Goal: Transaction & Acquisition: Purchase product/service

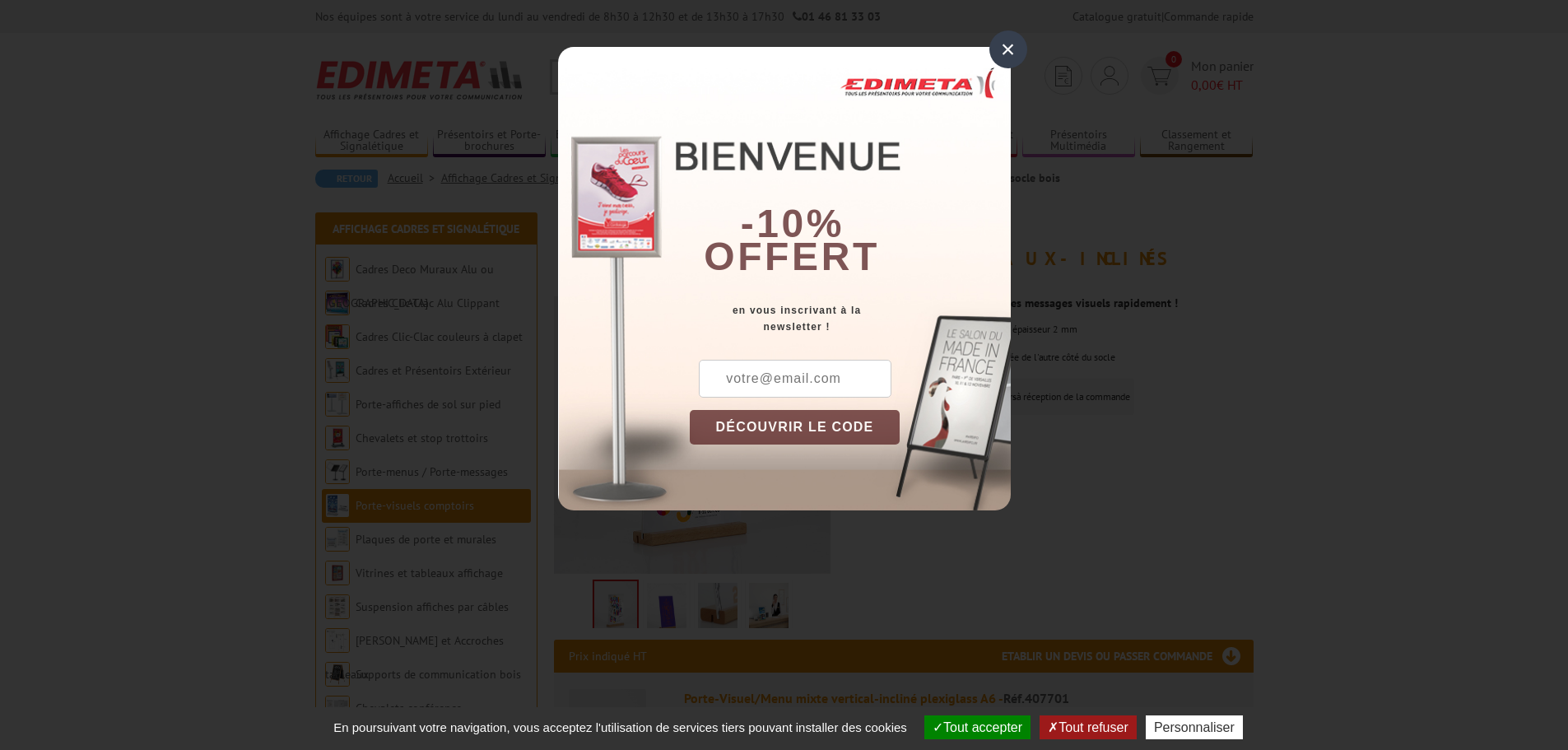
click at [1010, 48] on div "×" at bounding box center [1008, 49] width 38 height 38
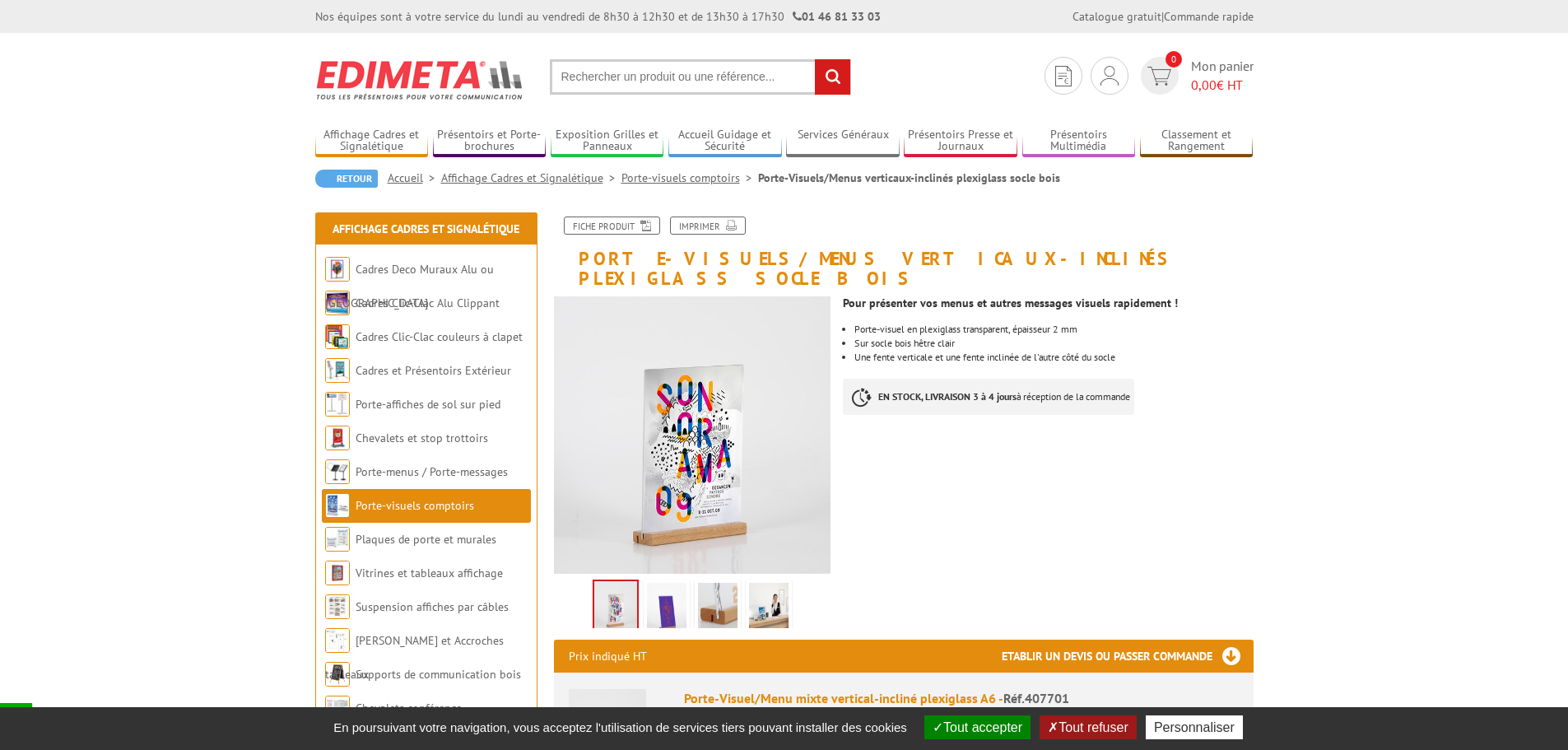
scroll to position [164, 0]
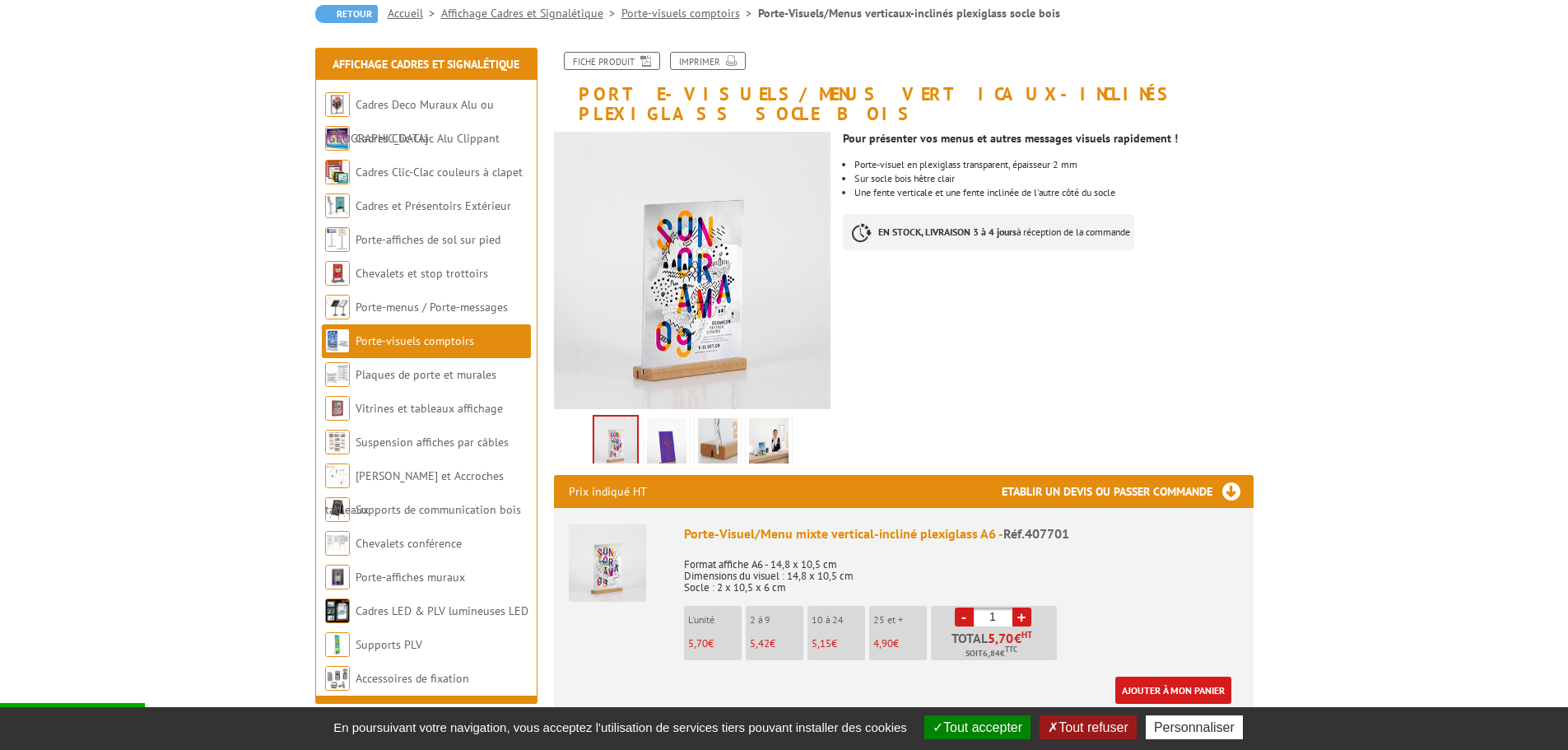
click at [666, 421] on img at bounding box center [666, 444] width 40 height 51
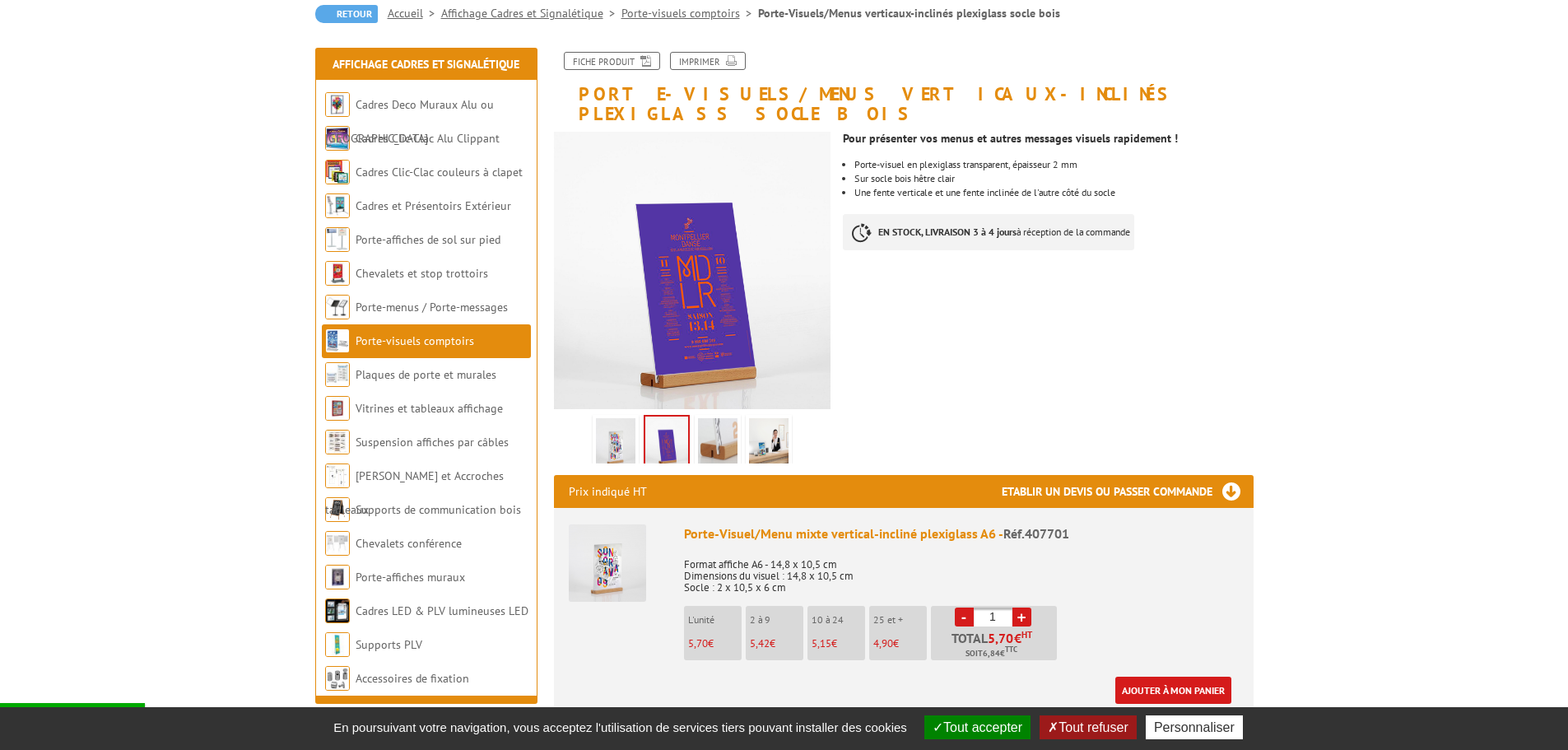
click at [710, 418] on img at bounding box center [717, 444] width 40 height 51
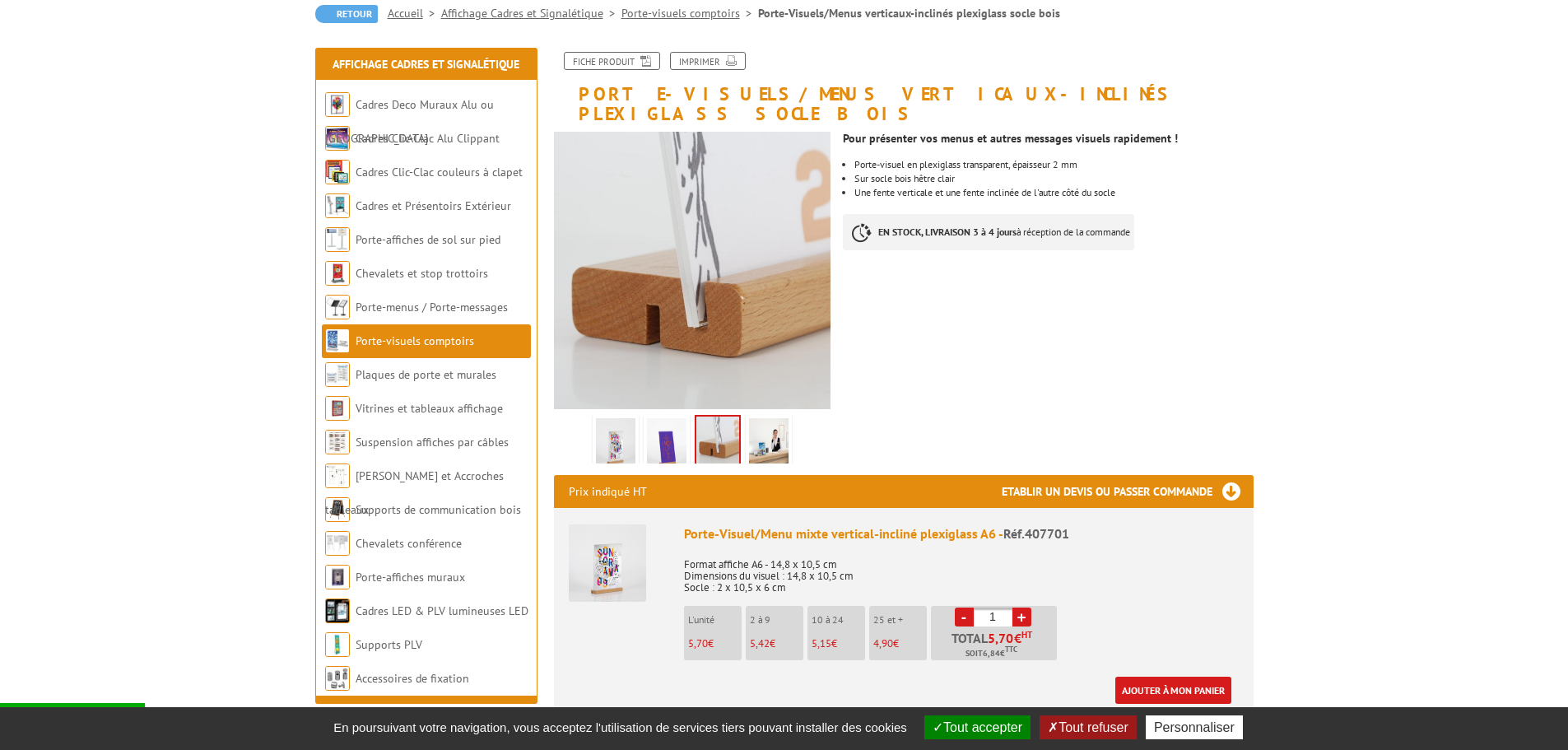
click at [763, 418] on img at bounding box center [768, 444] width 40 height 51
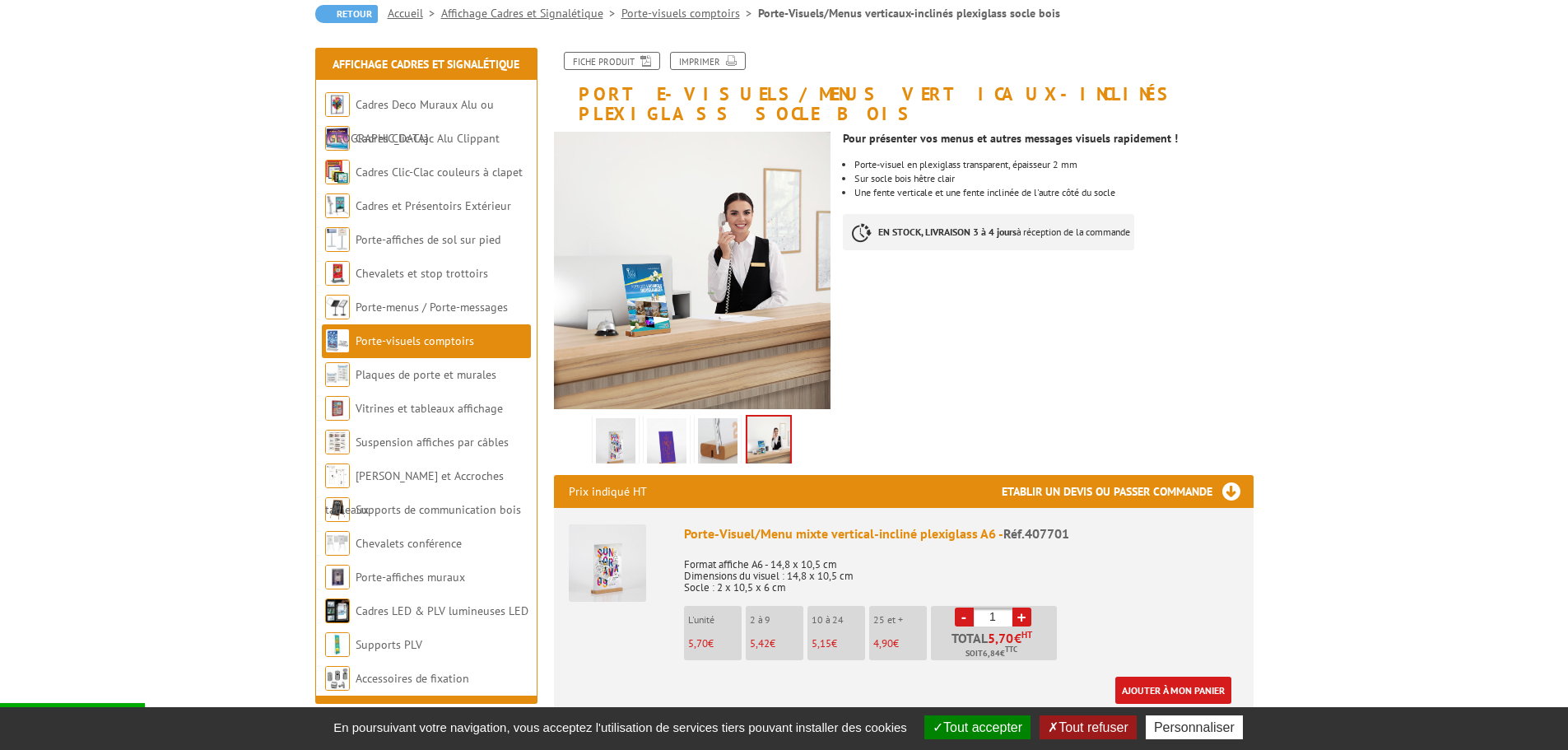
click at [678, 425] on img at bounding box center [666, 444] width 40 height 51
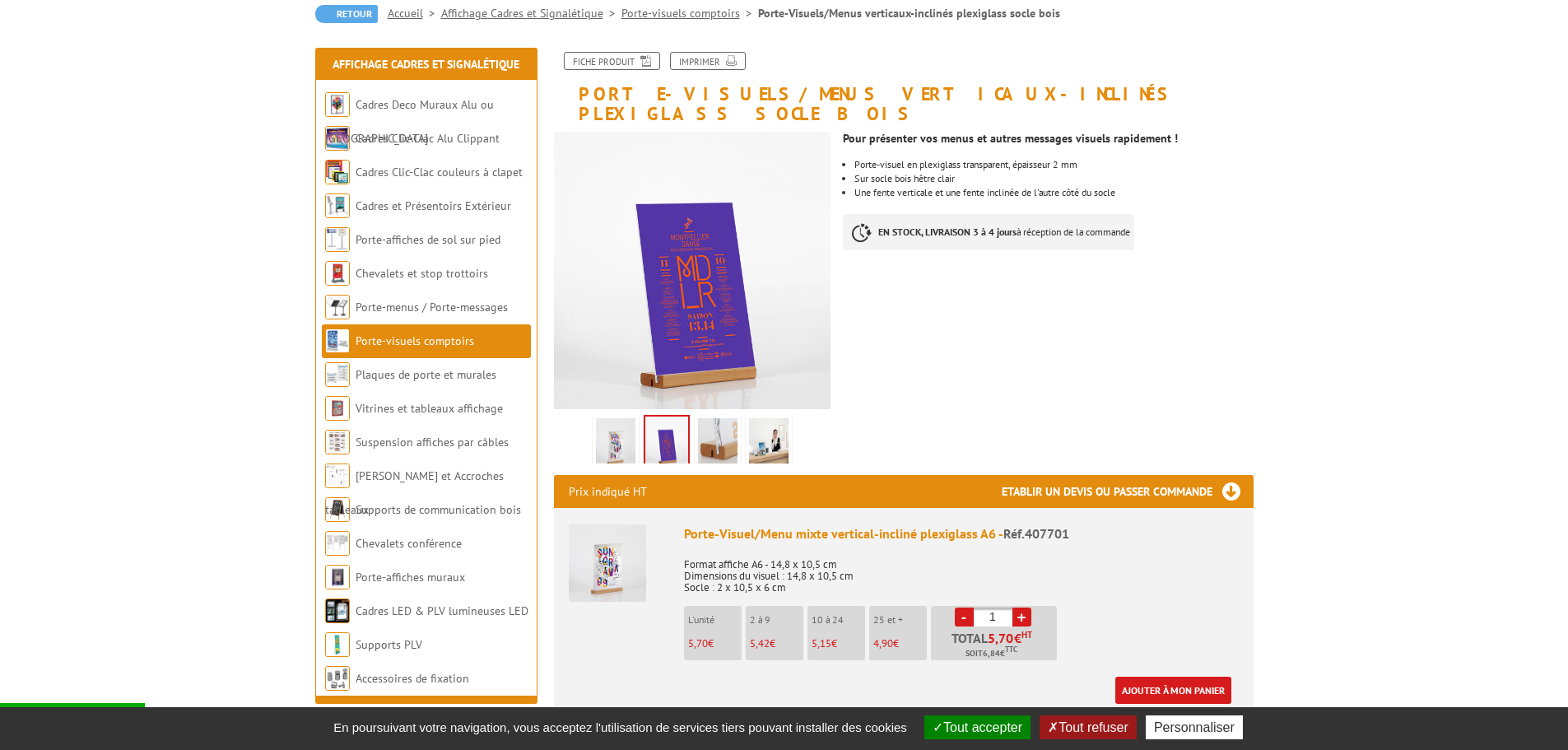
click at [622, 427] on img at bounding box center [615, 444] width 40 height 51
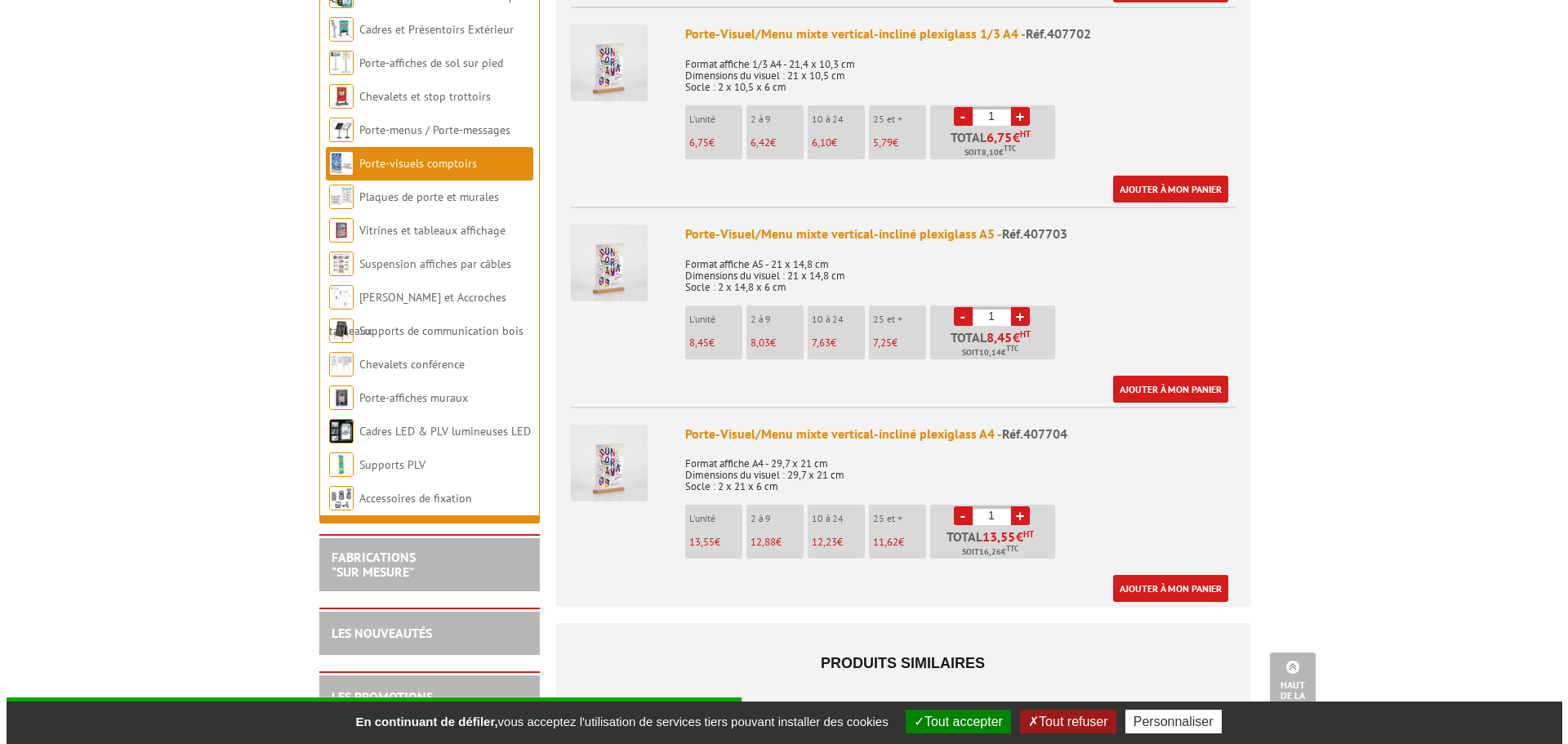
scroll to position [899, 0]
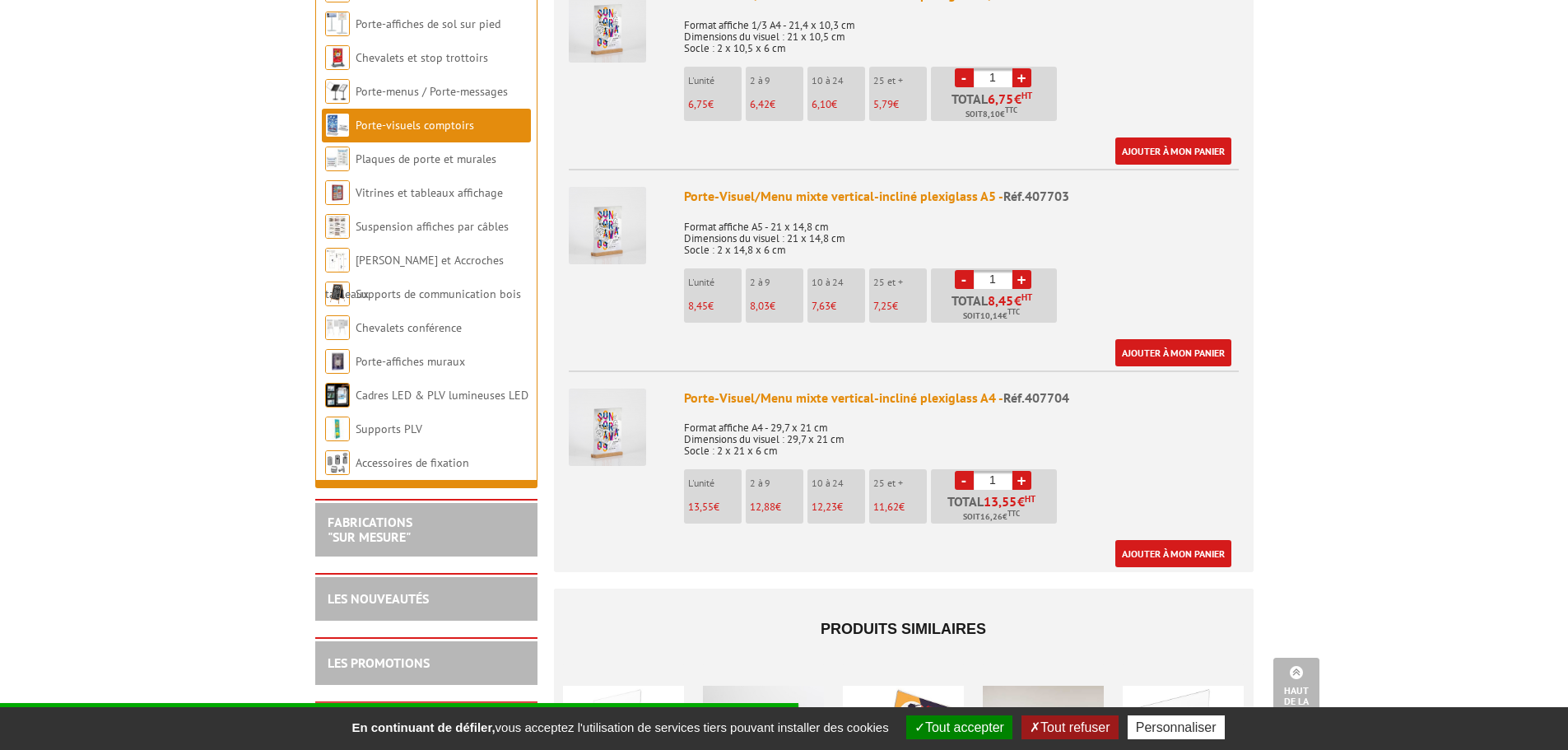
click at [1022, 471] on link "+" at bounding box center [1021, 481] width 19 height 19
type input "2"
click at [1158, 540] on link "Ajouter à mon panier" at bounding box center [1172, 554] width 116 height 27
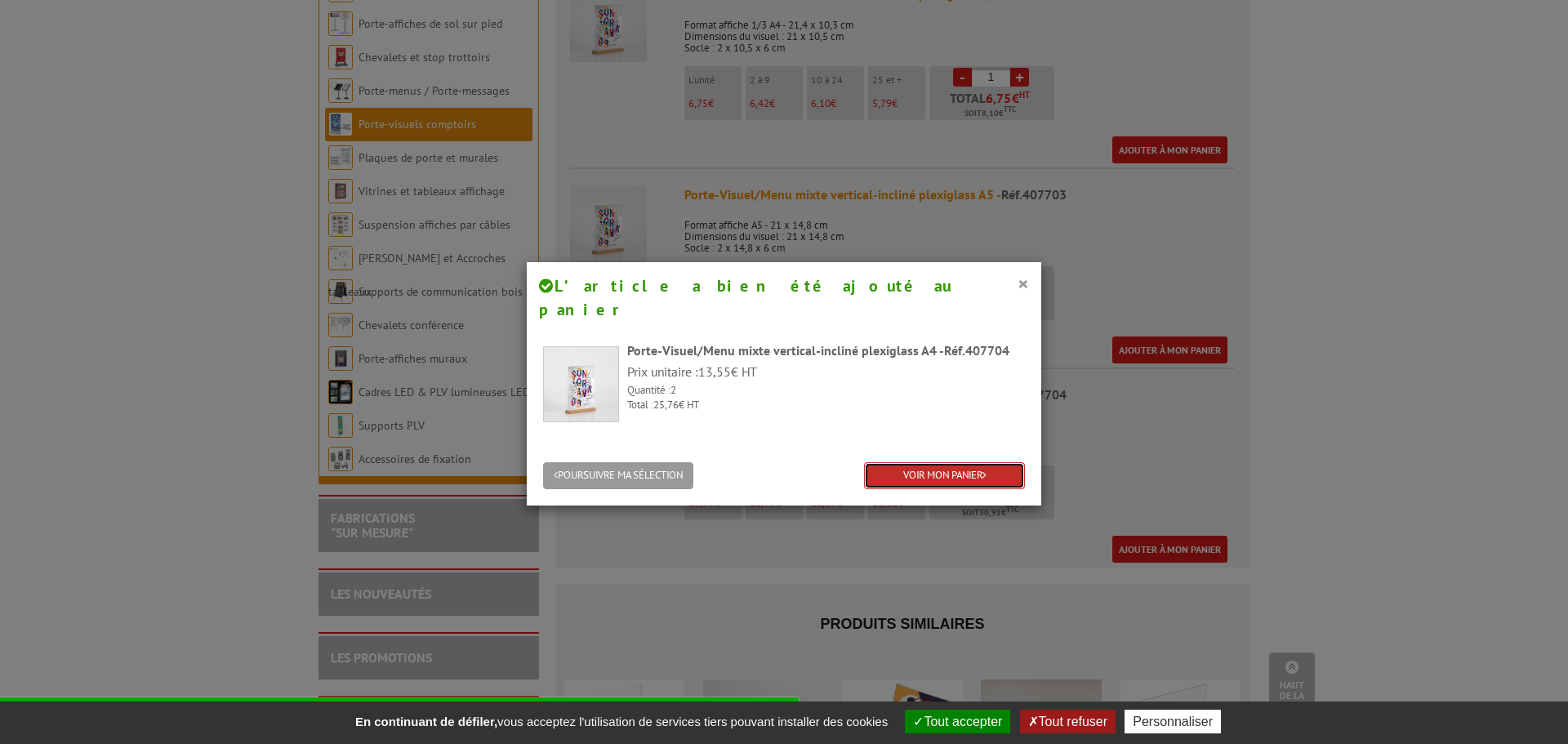
click at [930, 462] on link "VOIR MON PANIER" at bounding box center [944, 475] width 161 height 27
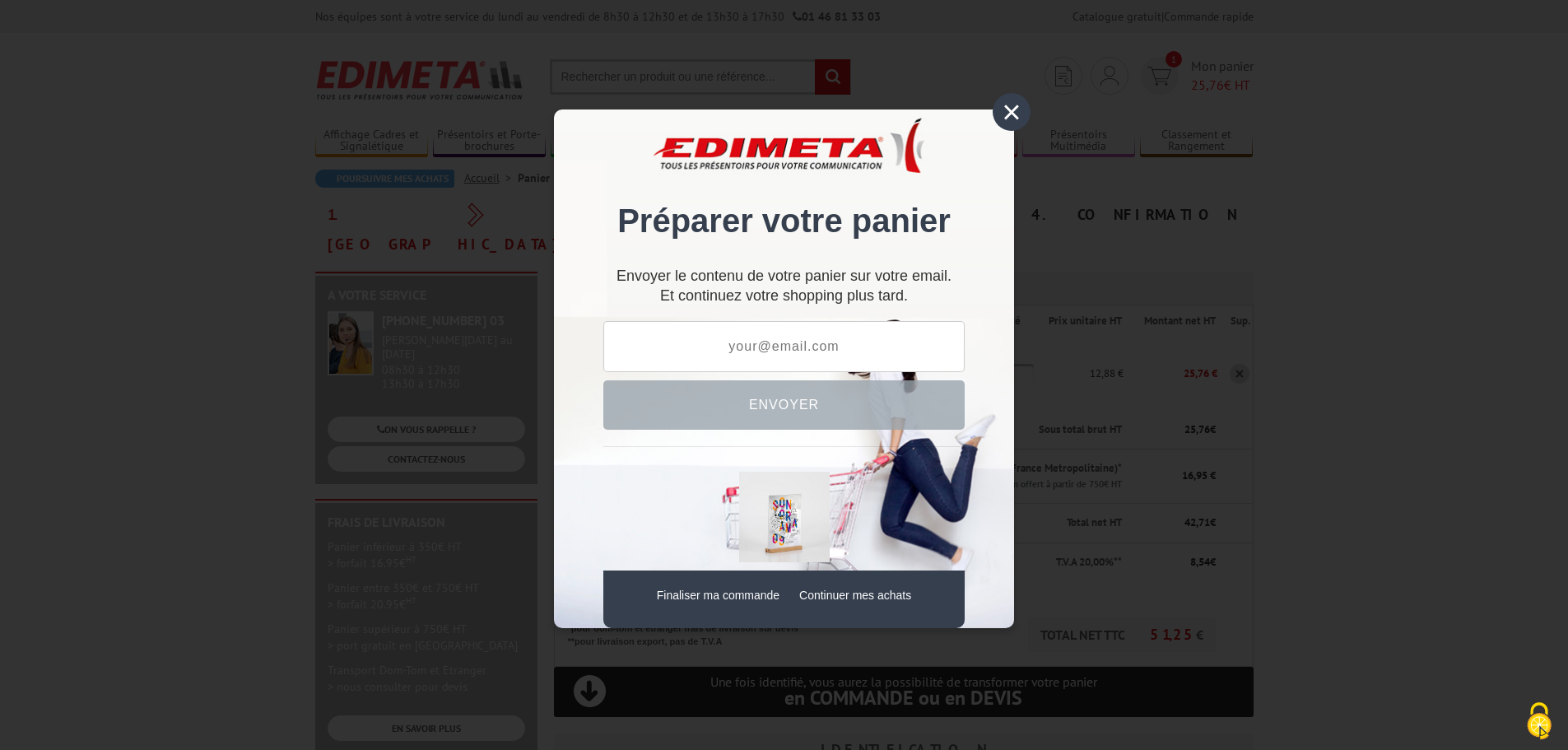
click at [1017, 112] on div "×" at bounding box center [1011, 112] width 38 height 38
